Goal: Transaction & Acquisition: Purchase product/service

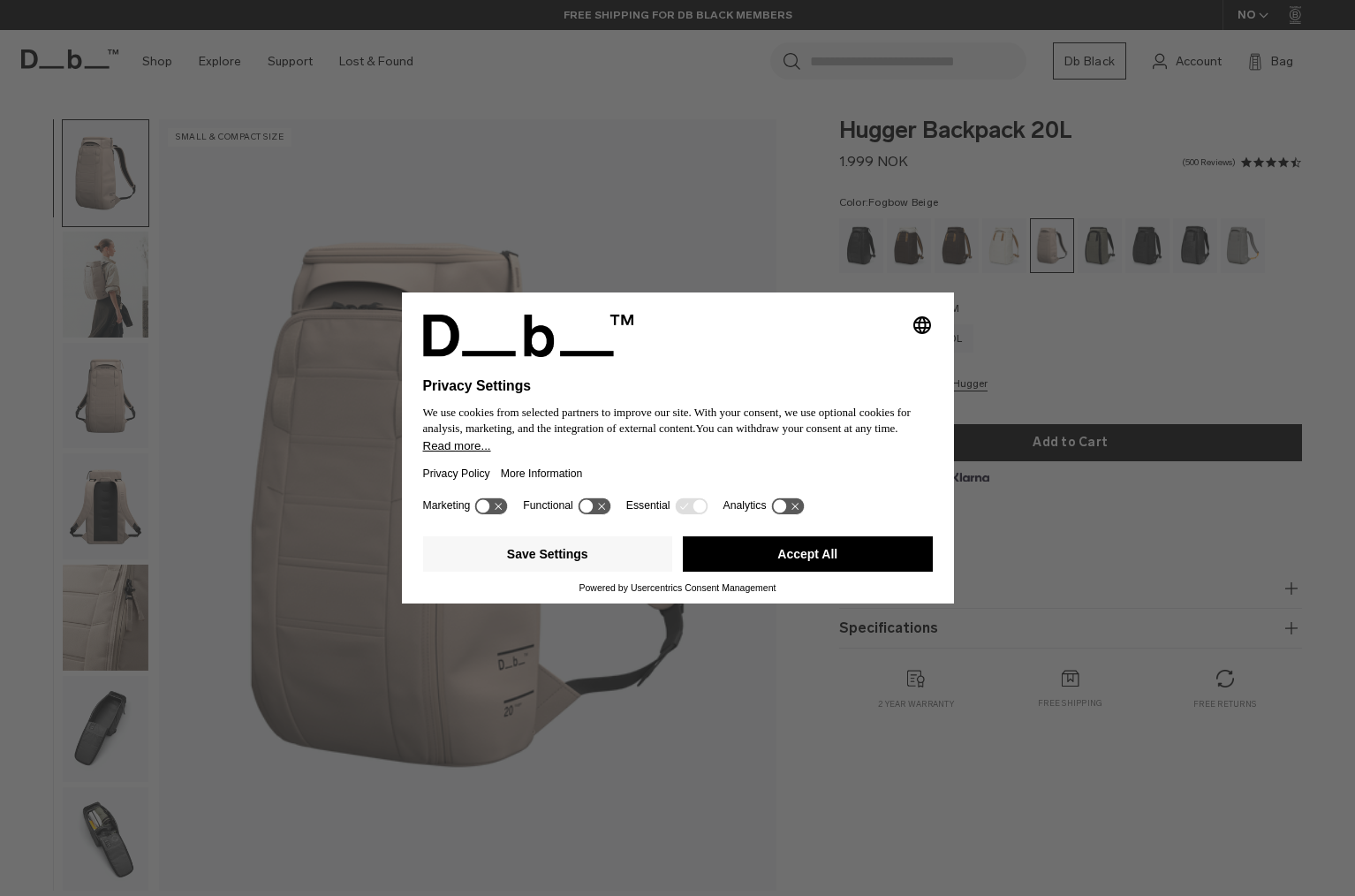
click at [782, 510] on icon at bounding box center [779, 507] width 13 height 13
click at [782, 511] on icon at bounding box center [787, 506] width 33 height 17
click at [521, 559] on button "Save Settings" at bounding box center [548, 553] width 250 height 35
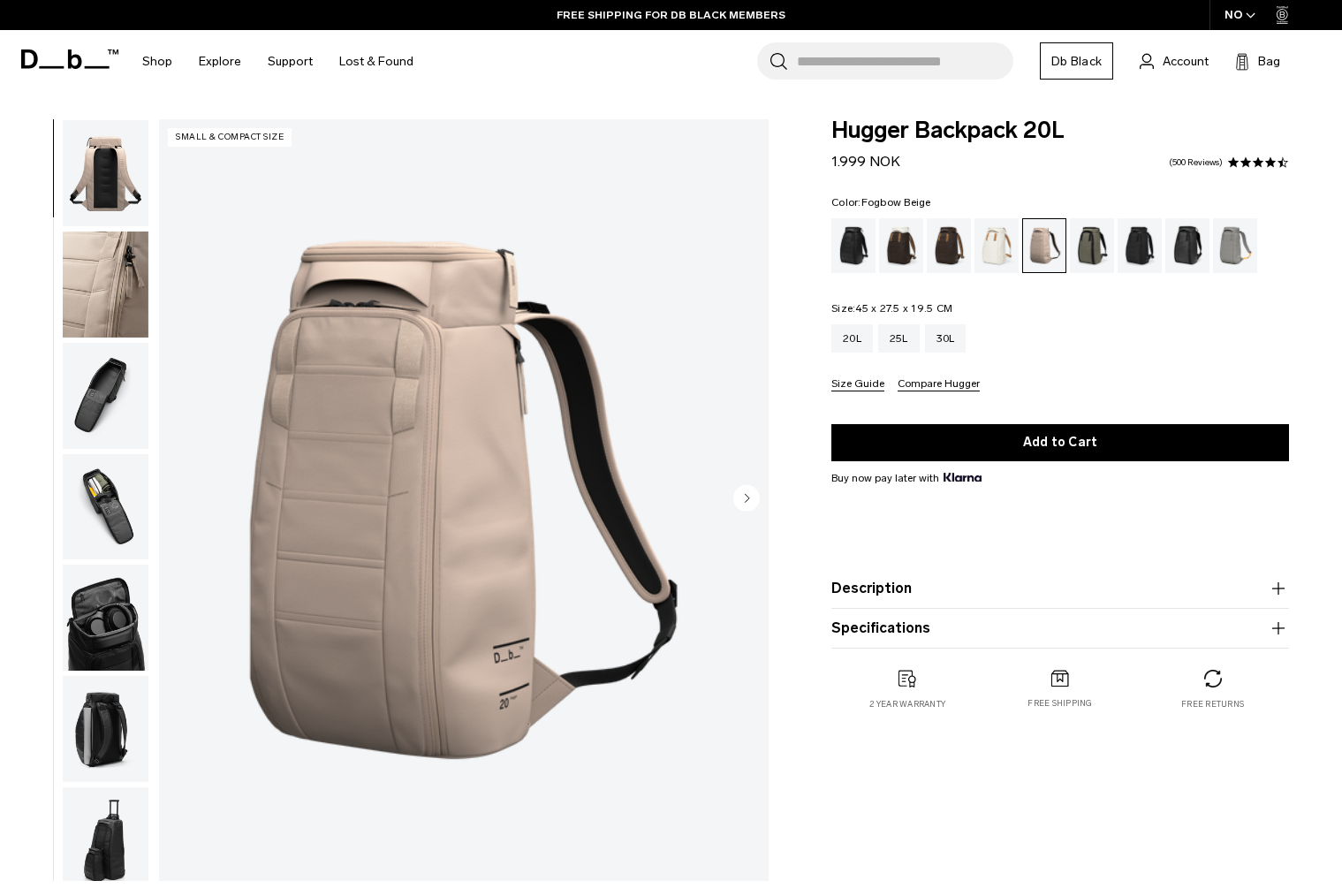
scroll to position [346, 0]
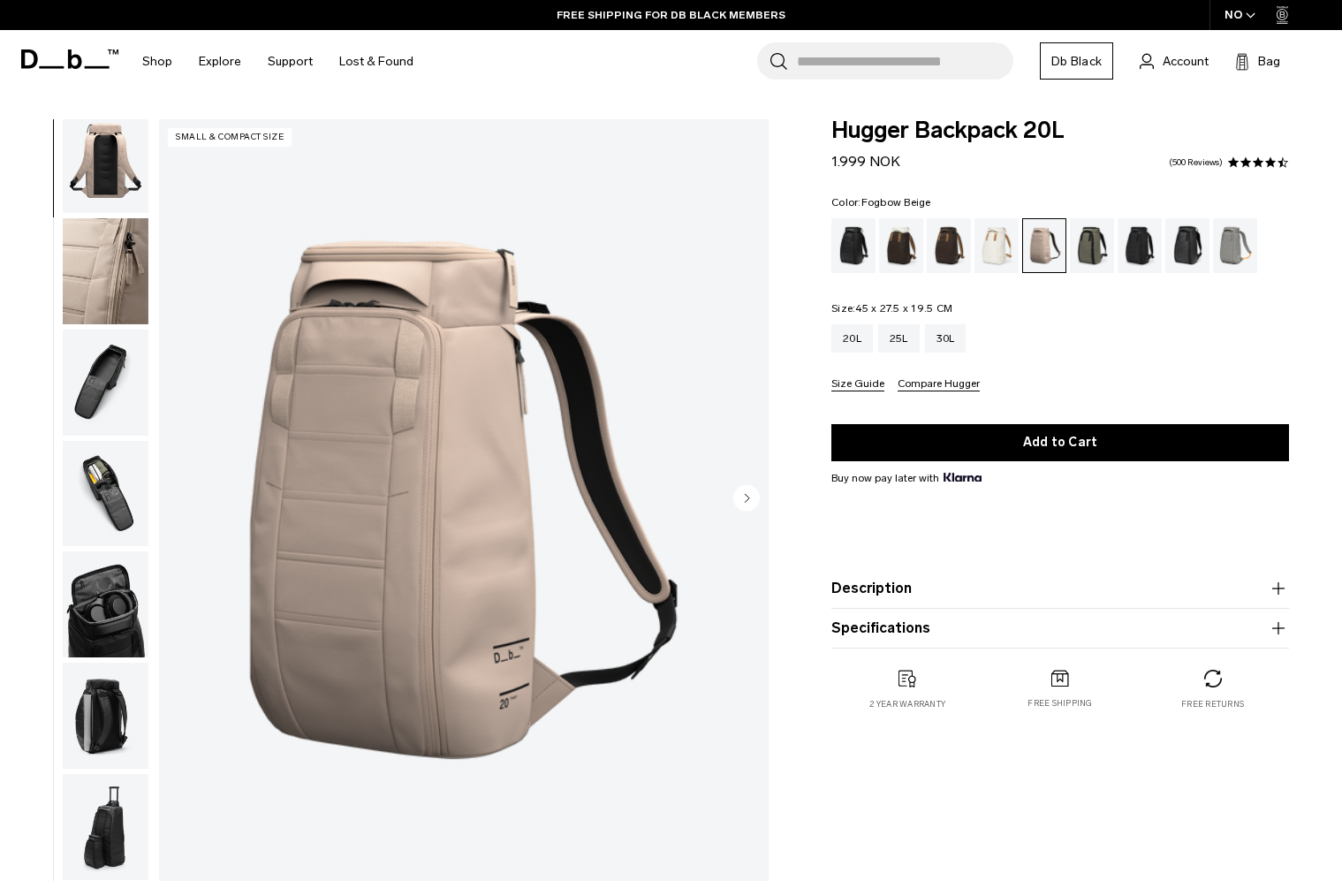
click at [98, 700] on img "button" at bounding box center [105, 716] width 86 height 106
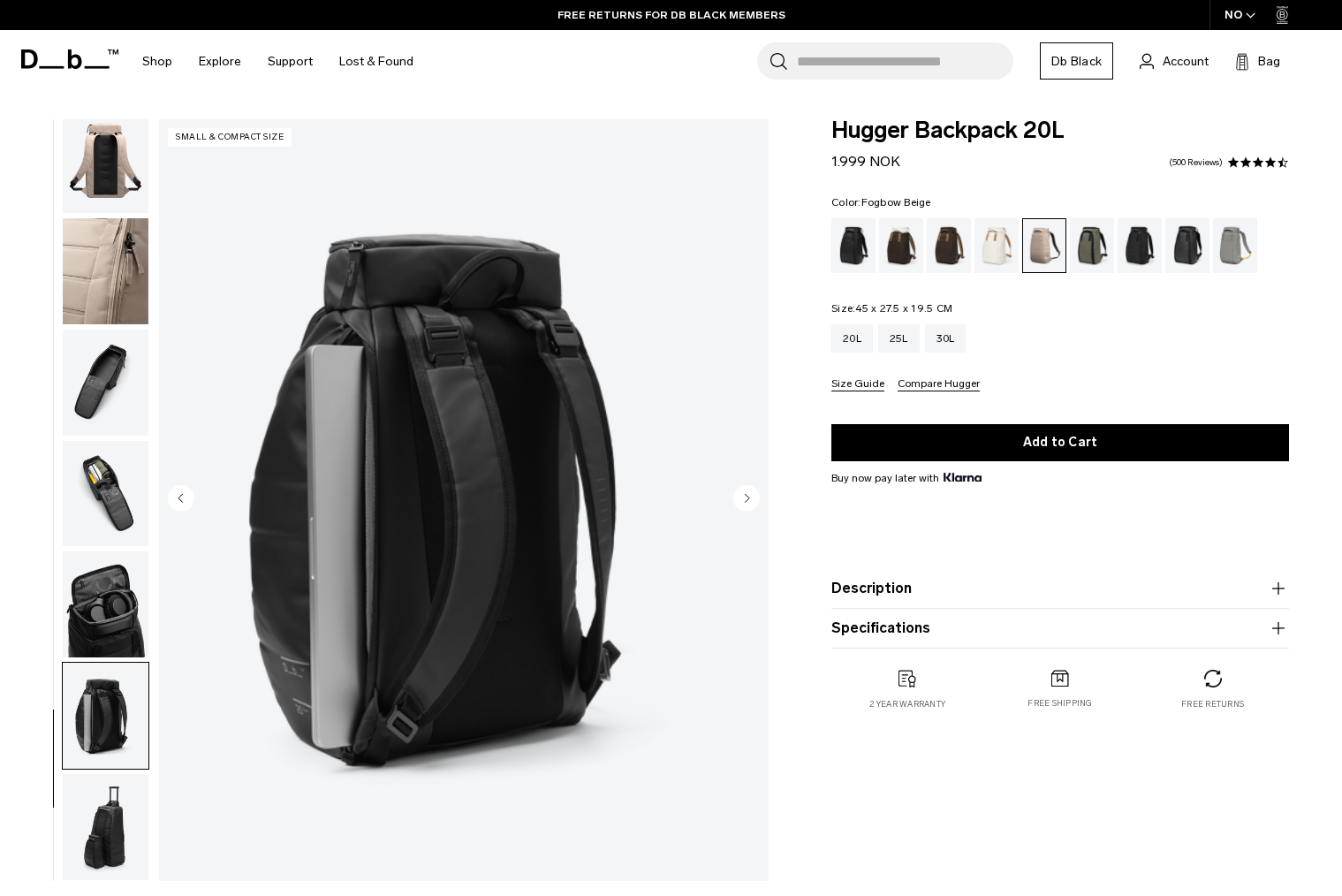
click at [99, 604] on img "button" at bounding box center [105, 605] width 86 height 106
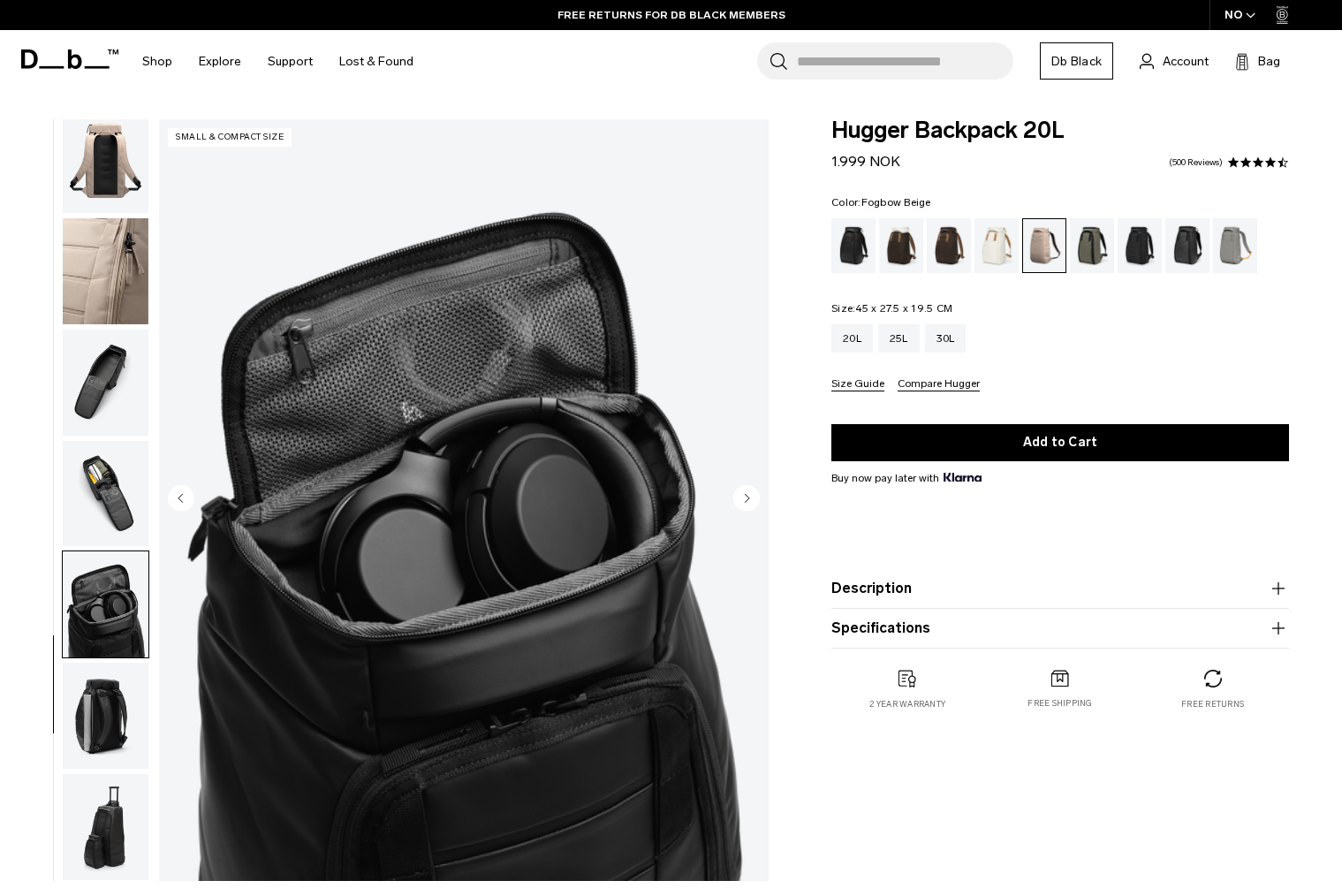
click at [92, 496] on img "button" at bounding box center [105, 494] width 86 height 106
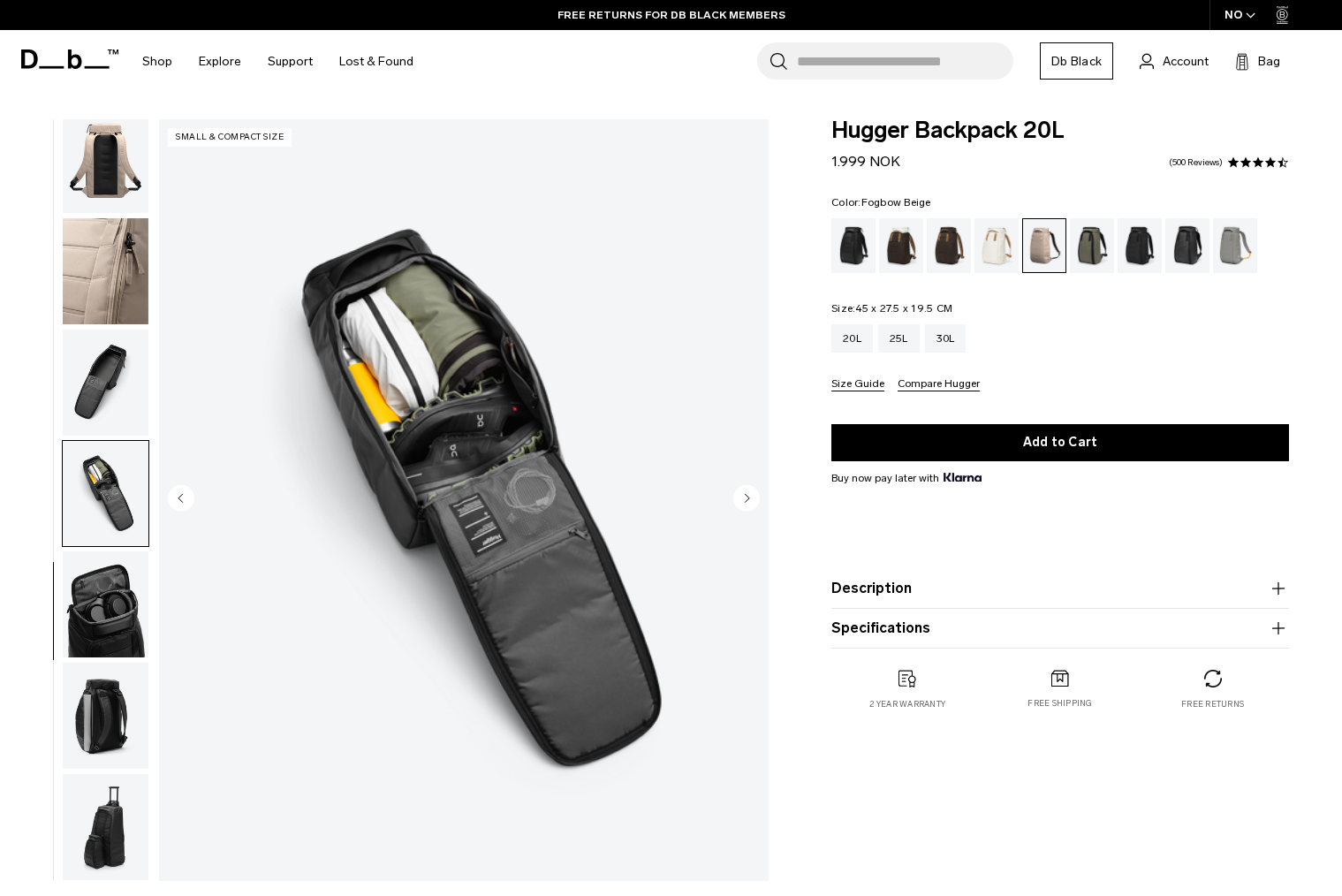
click at [96, 347] on img "button" at bounding box center [105, 383] width 86 height 106
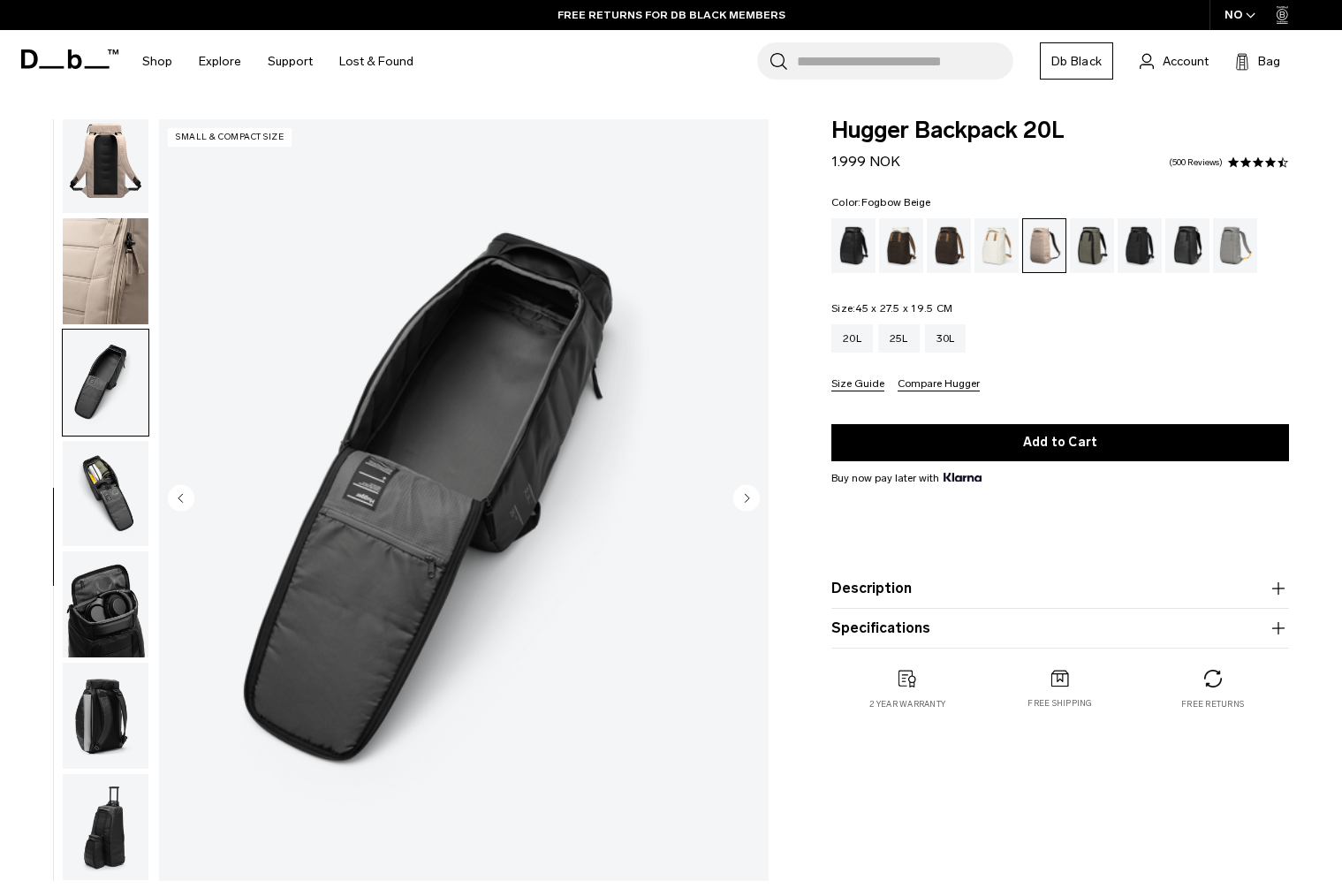
click at [101, 267] on img "button" at bounding box center [105, 272] width 86 height 106
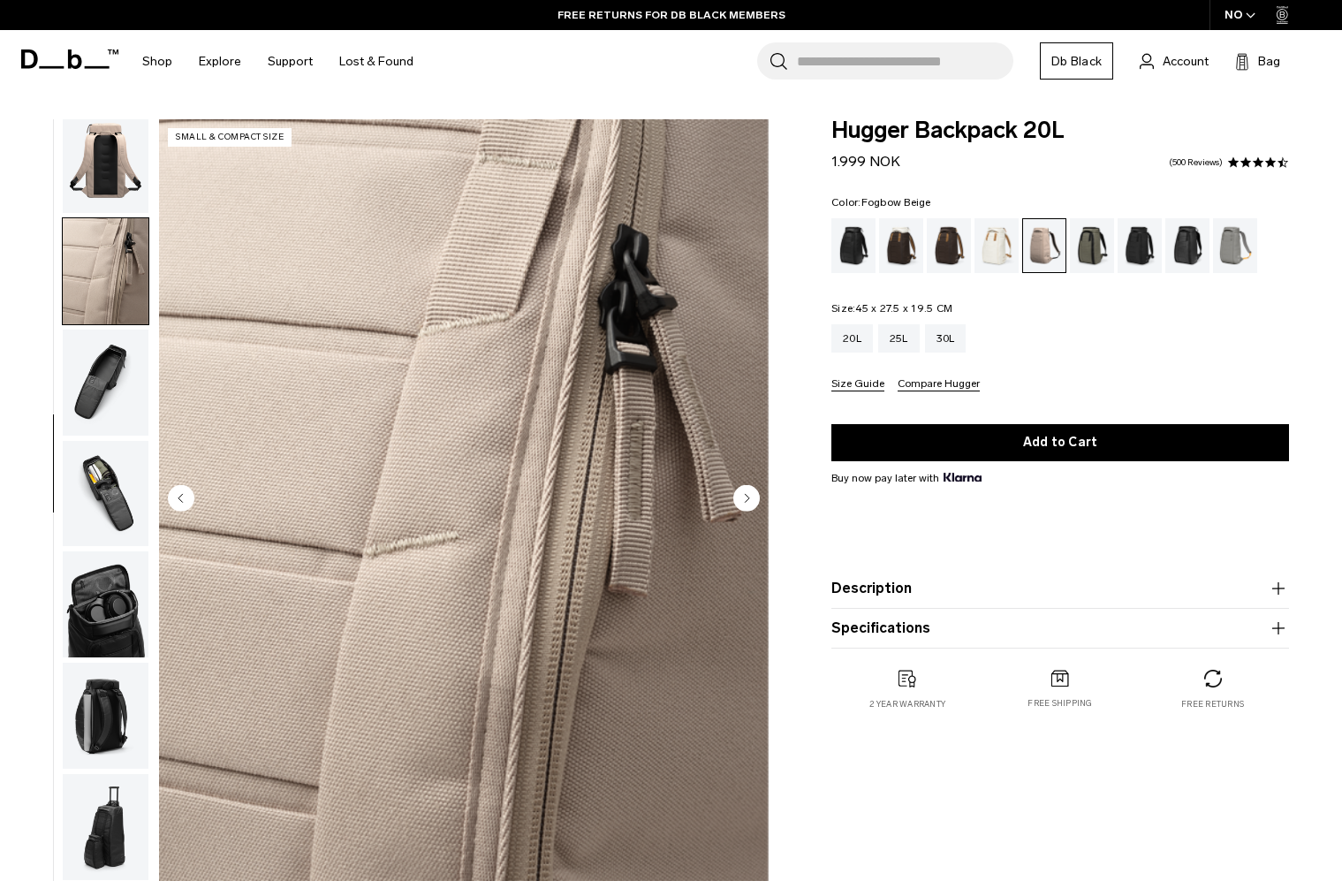
click at [104, 159] on img "button" at bounding box center [105, 161] width 86 height 106
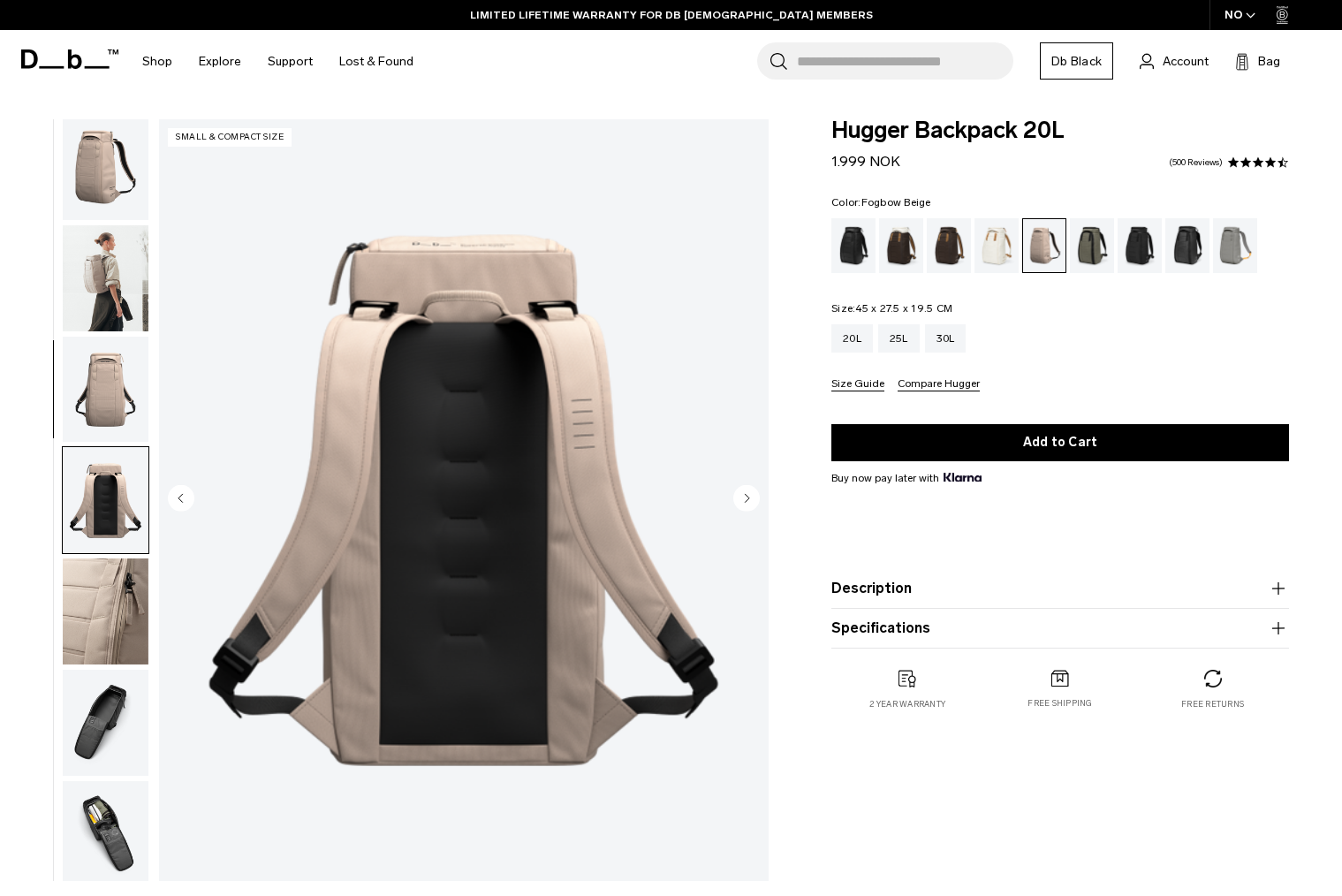
scroll to position [0, 0]
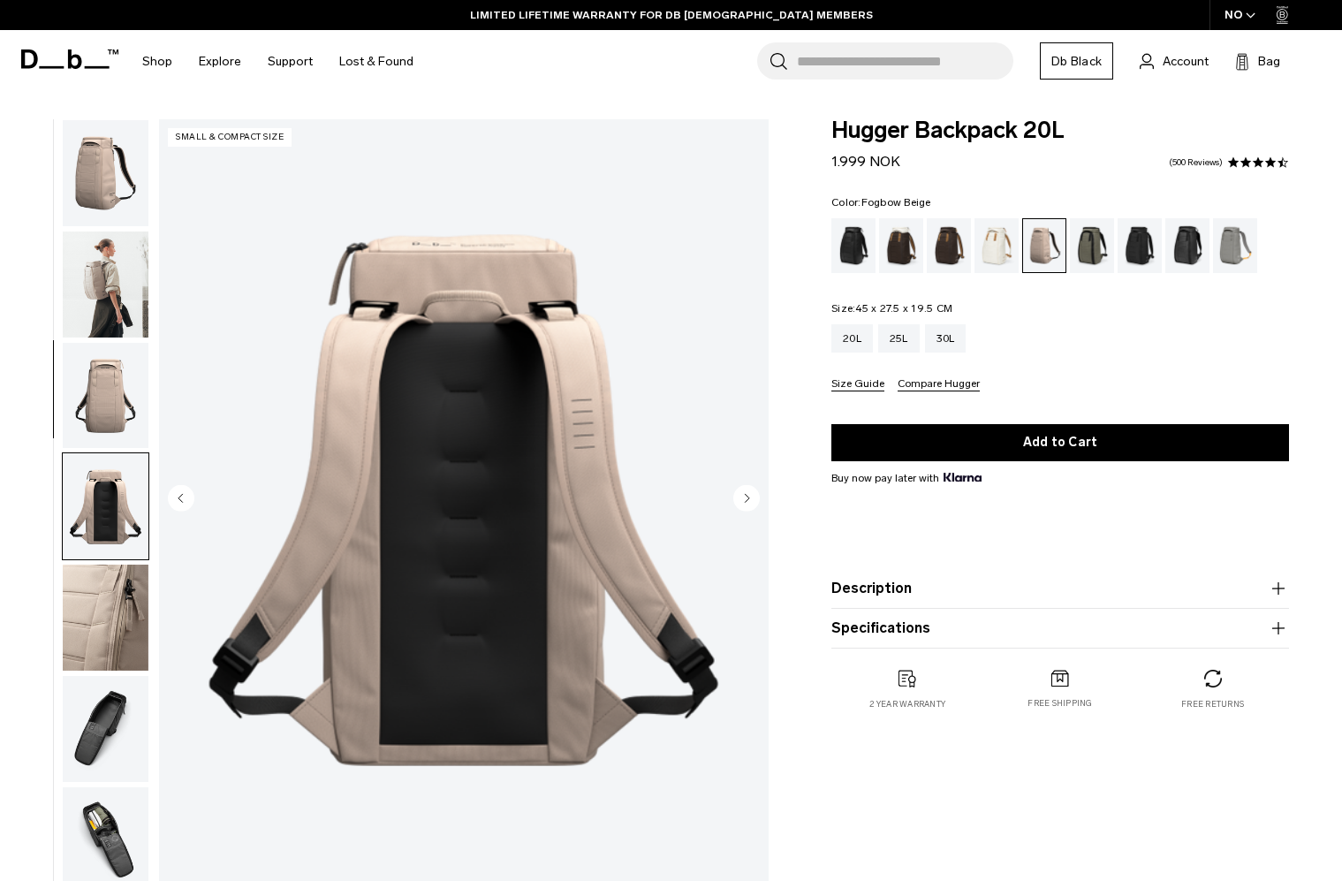
click at [108, 291] on img "button" at bounding box center [105, 285] width 86 height 106
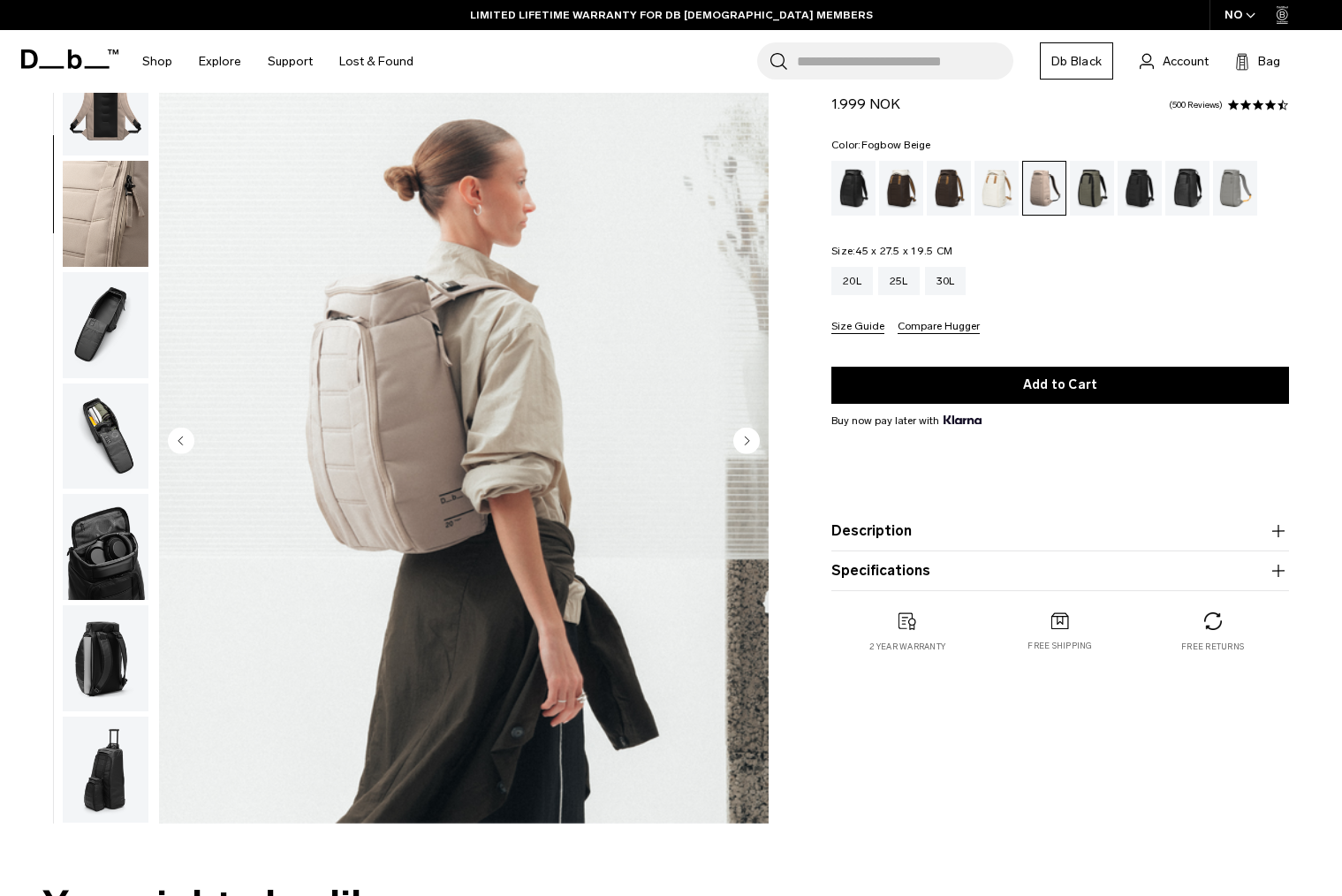
scroll to position [89, 0]
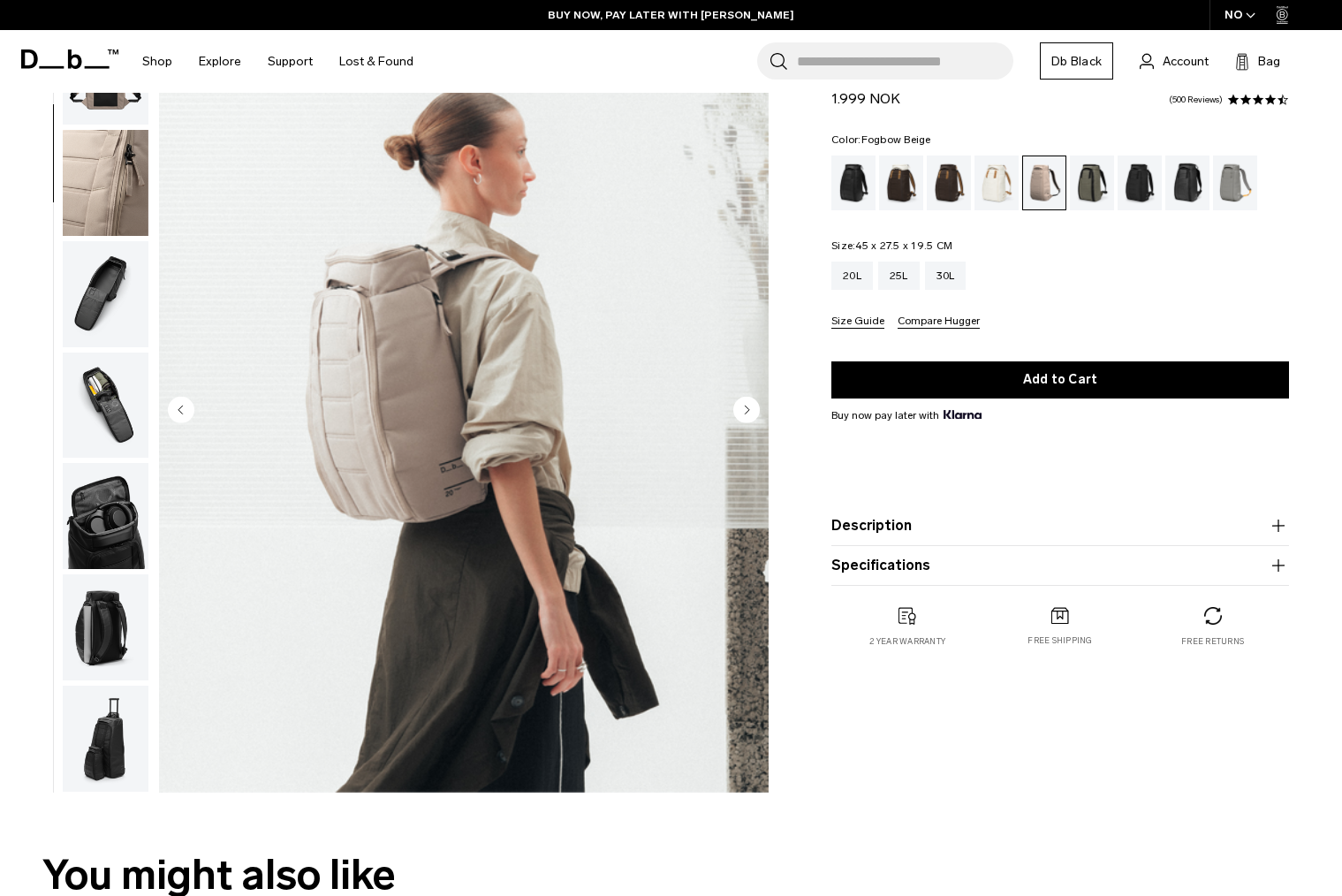
click at [105, 388] on img "button" at bounding box center [105, 406] width 86 height 106
